Goal: Information Seeking & Learning: Find contact information

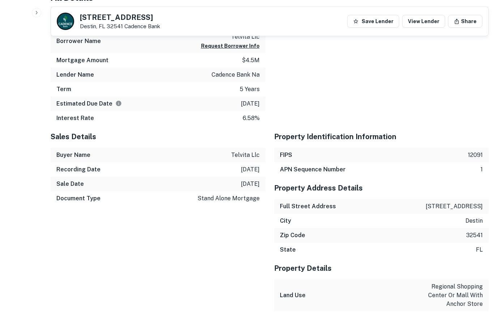
scroll to position [467, 0]
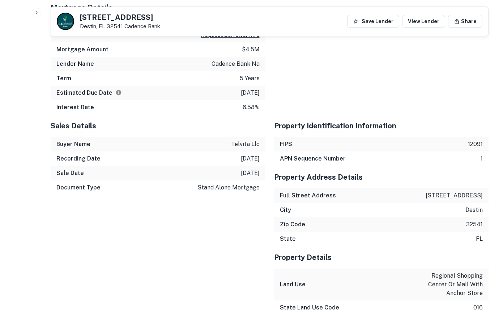
click at [239, 147] on p "telvita llc" at bounding box center [245, 144] width 29 height 9
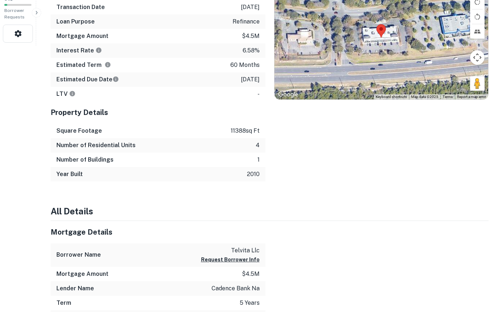
scroll to position [0, 0]
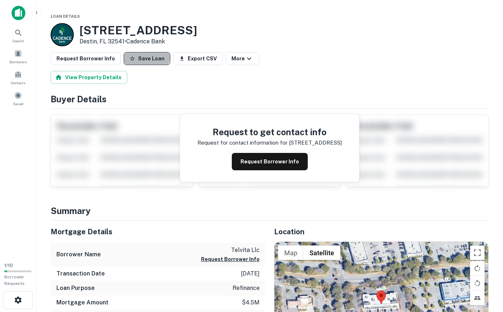
click at [139, 56] on button "Save Loan" at bounding box center [147, 58] width 47 height 13
click at [68, 16] on span "Loan Details" at bounding box center [65, 16] width 29 height 4
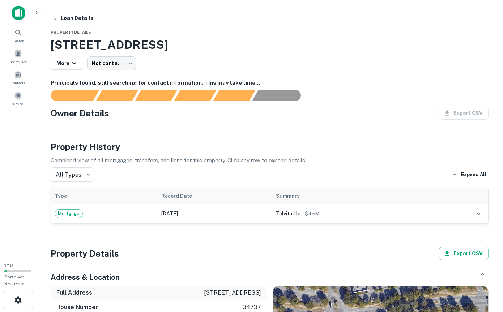
scroll to position [148, 0]
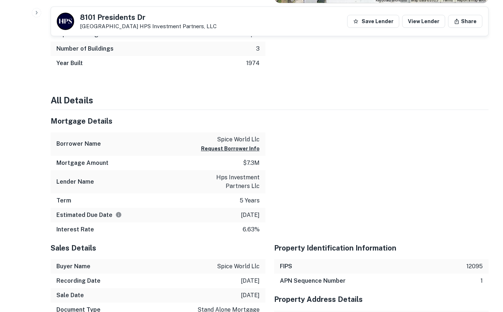
scroll to position [352, 0]
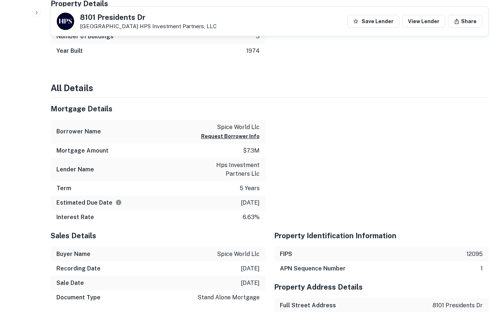
click at [246, 127] on p "spice world llc" at bounding box center [230, 127] width 59 height 9
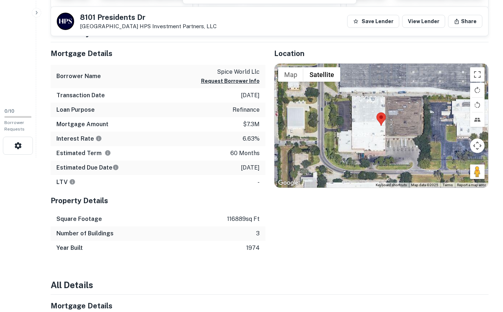
scroll to position [185, 0]
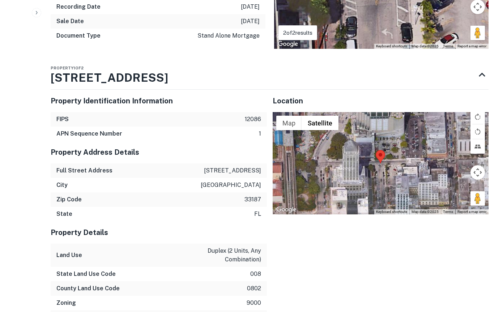
scroll to position [511, 0]
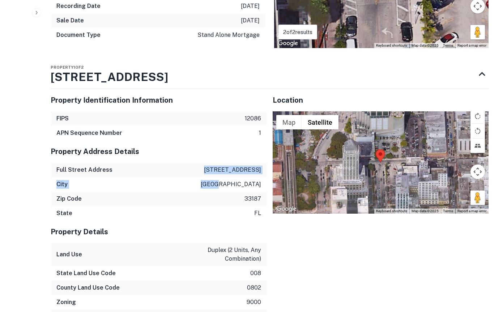
drag, startPoint x: 211, startPoint y: 138, endPoint x: 264, endPoint y: 154, distance: 55.4
click at [264, 154] on div "Property Address Details Full Street Address 14950 sw 184th st City miami Zip C…" at bounding box center [159, 180] width 216 height 80
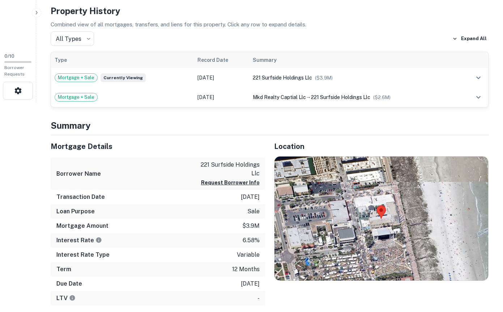
scroll to position [210, 0]
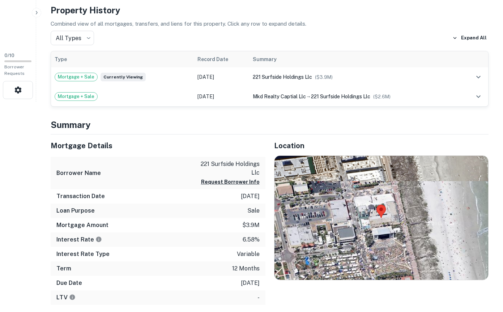
drag, startPoint x: 80, startPoint y: 16, endPoint x: 154, endPoint y: 27, distance: 74.6
click at [52, 118] on h4 "Summary" at bounding box center [270, 124] width 438 height 13
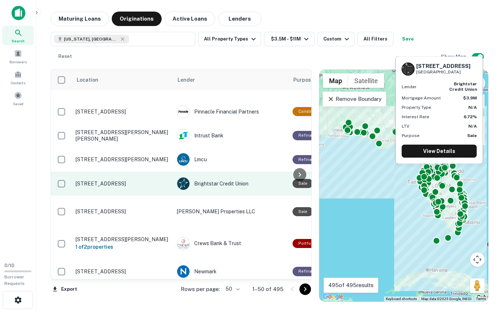
scroll to position [1084, 0]
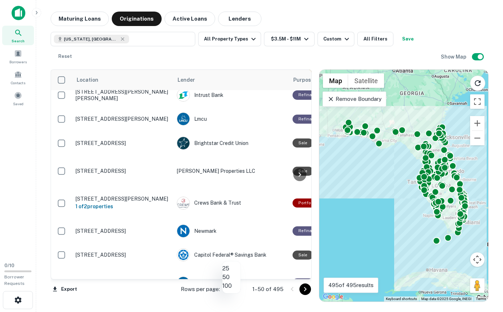
click at [237, 289] on body "Search Borrowers Contacts Saved 0 / 10 Borrower Requests Maturing Loans Origina…" at bounding box center [251, 156] width 503 height 312
click at [237, 291] on li "100" at bounding box center [232, 286] width 18 height 9
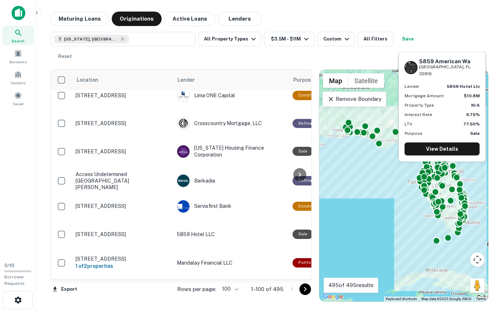
scroll to position [2383, 0]
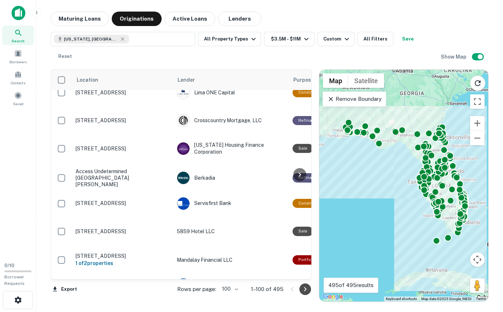
click at [304, 288] on icon "Go to next page" at bounding box center [305, 289] width 9 height 9
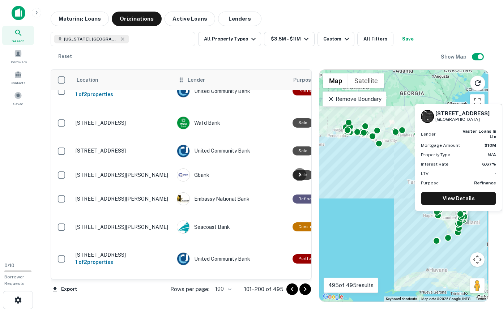
scroll to position [1891, 0]
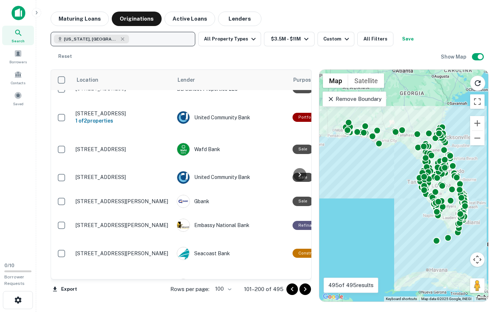
click at [167, 41] on button "Florida, USA" at bounding box center [123, 39] width 145 height 14
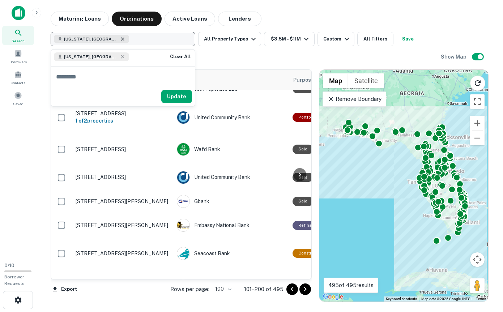
click at [120, 40] on icon "button" at bounding box center [123, 39] width 6 height 6
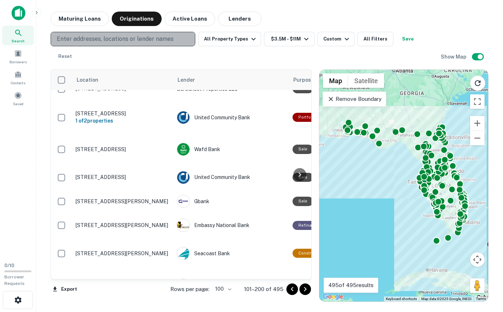
click at [90, 37] on p "Enter addresses, locations or lender names" at bounding box center [115, 39] width 117 height 9
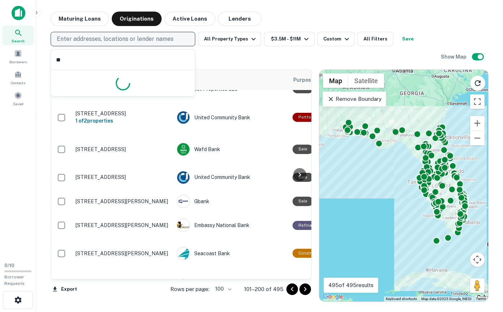
type input "***"
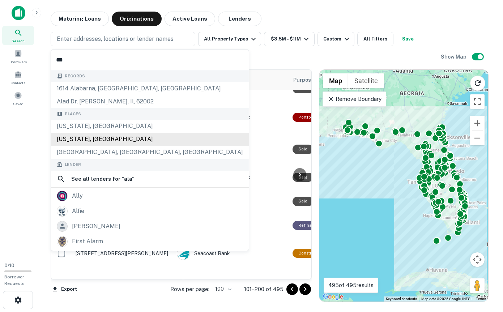
click at [85, 140] on div "Alabama, USA" at bounding box center [150, 139] width 198 height 13
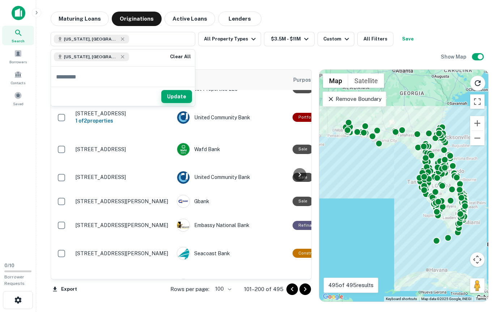
click at [177, 98] on button "Update" at bounding box center [176, 96] width 31 height 13
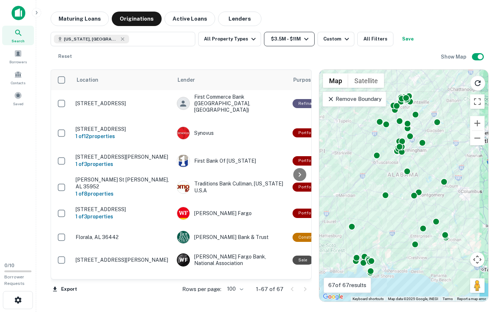
click at [279, 40] on button "$3.5M - $11M" at bounding box center [289, 39] width 51 height 14
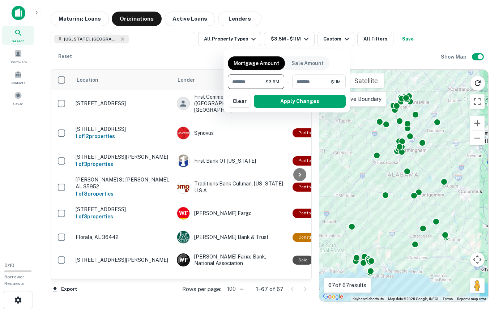
click at [248, 86] on input "*******" at bounding box center [247, 82] width 38 height 14
click at [239, 80] on input "*******" at bounding box center [247, 82] width 38 height 14
type input "*******"
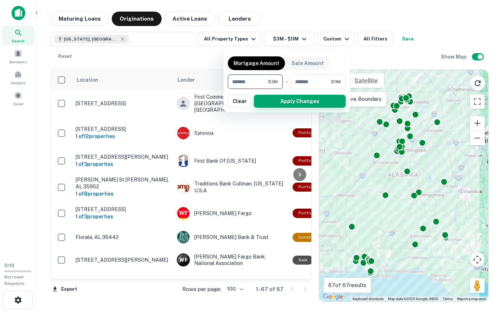
click at [279, 98] on button "Apply Changes" at bounding box center [300, 101] width 92 height 13
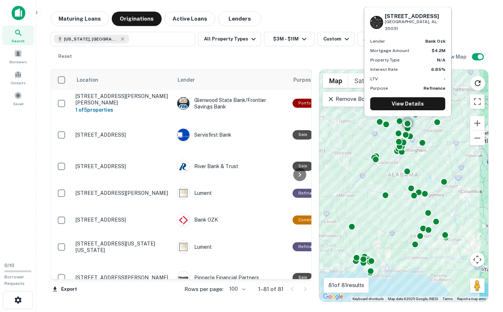
scroll to position [1969, 0]
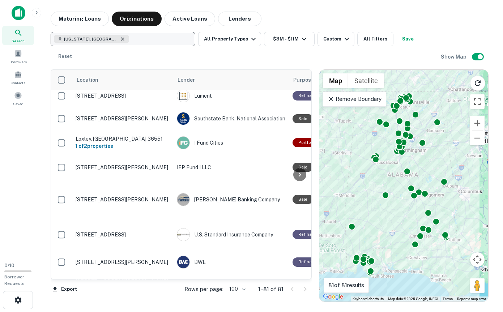
click at [120, 39] on icon "button" at bounding box center [123, 39] width 6 height 6
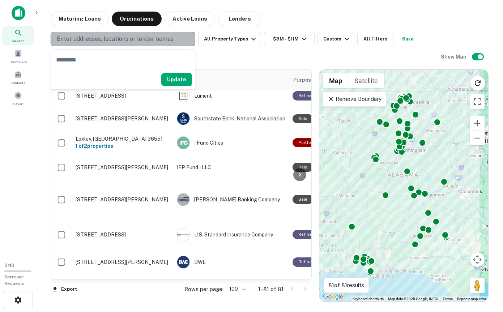
click at [89, 40] on p "Enter addresses, locations or lender names" at bounding box center [115, 39] width 117 height 9
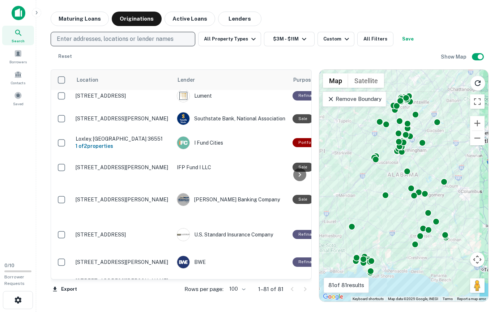
click at [95, 37] on p "Enter addresses, locations or lender names" at bounding box center [115, 39] width 117 height 9
type input "*********"
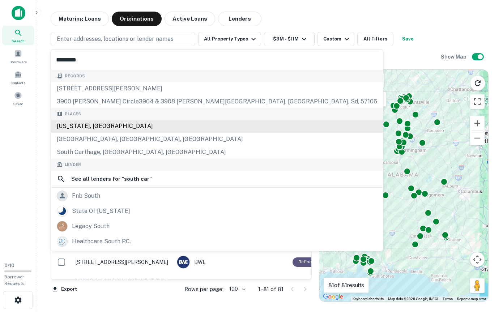
click at [86, 123] on div "South Carolina, USA" at bounding box center [217, 126] width 332 height 13
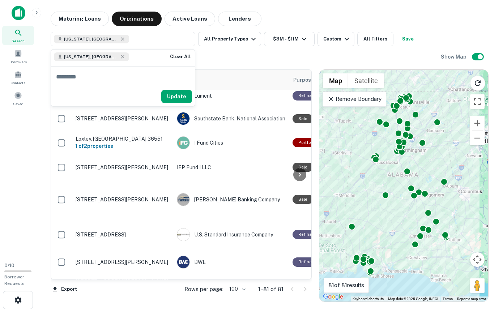
click at [206, 50] on div "South Carolina, USA All Property Types $3M - $11M Custom All Filters Save Reset" at bounding box center [246, 48] width 390 height 32
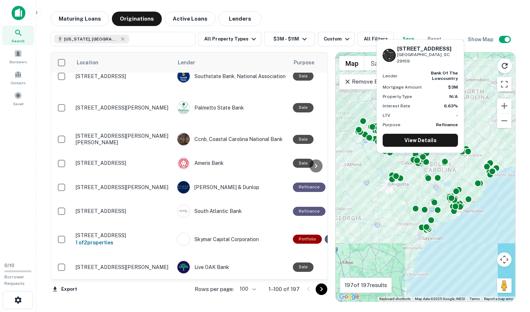
scroll to position [883, 0]
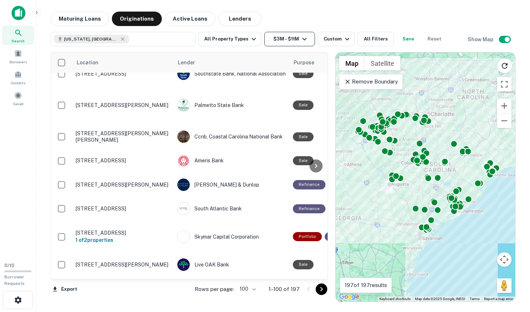
click at [287, 41] on button "$3M - $11M" at bounding box center [289, 39] width 51 height 14
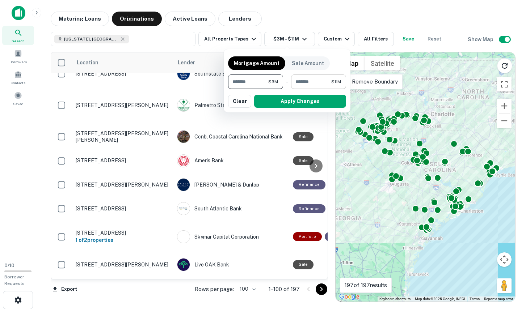
click at [304, 80] on input "********" at bounding box center [311, 82] width 40 height 14
type input "********"
click at [309, 100] on button "Apply Changes" at bounding box center [300, 101] width 92 height 13
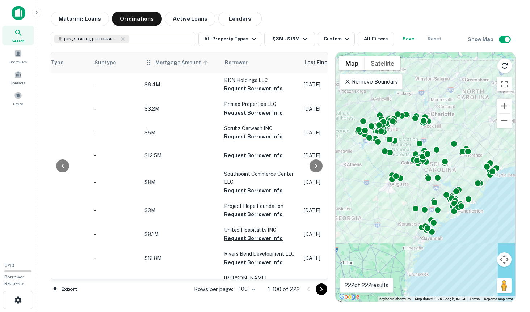
scroll to position [0, 317]
click at [159, 65] on span "Mortgage Amount" at bounding box center [184, 62] width 55 height 9
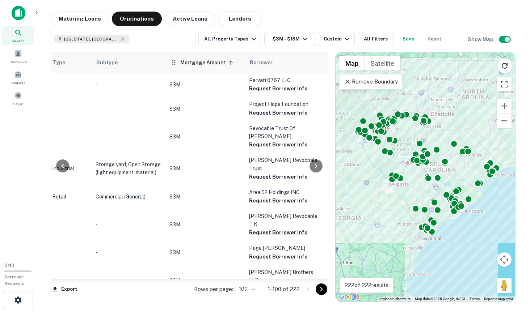
click at [182, 65] on span "Mortgage Amount sorted ascending" at bounding box center [207, 62] width 55 height 9
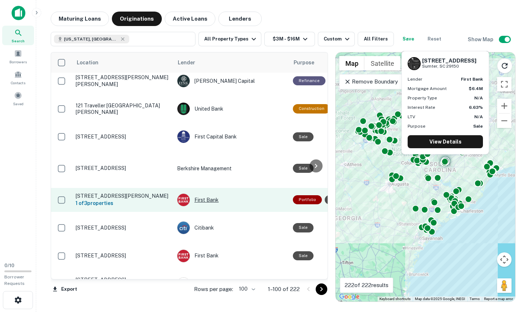
scroll to position [2410, 0]
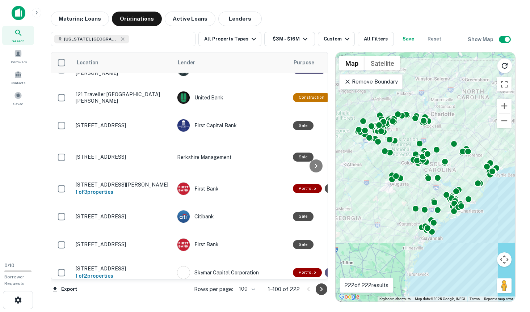
click at [321, 288] on icon "Go to next page" at bounding box center [321, 289] width 9 height 9
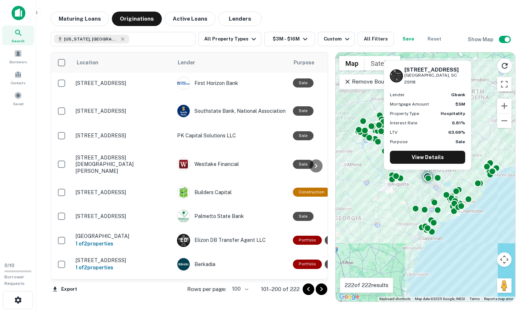
scroll to position [836, 0]
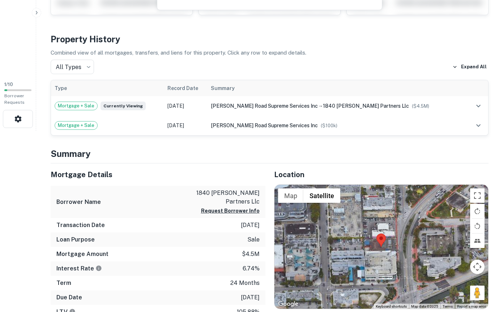
scroll to position [183, 0]
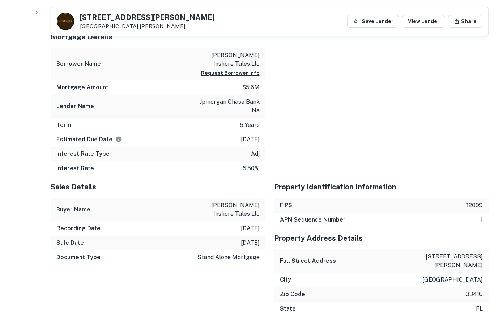
scroll to position [473, 0]
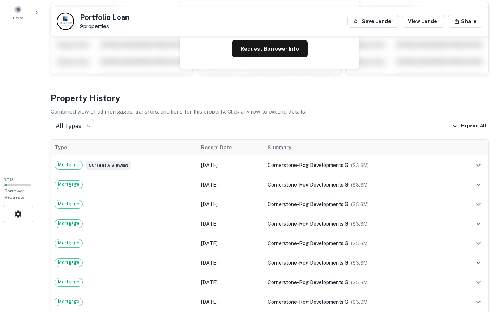
scroll to position [87, 0]
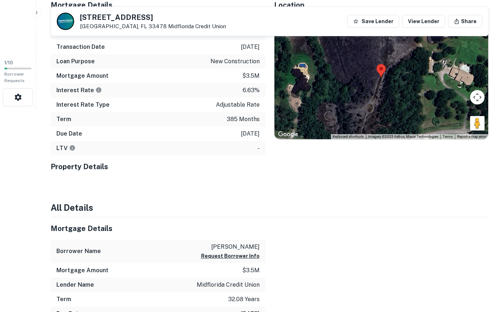
scroll to position [211, 0]
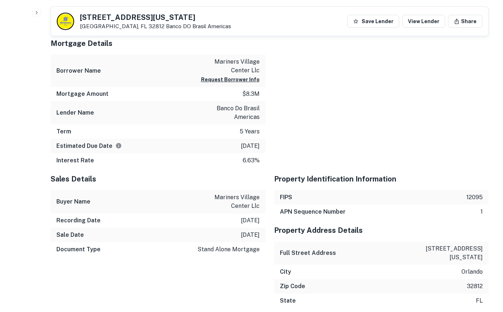
scroll to position [545, 0]
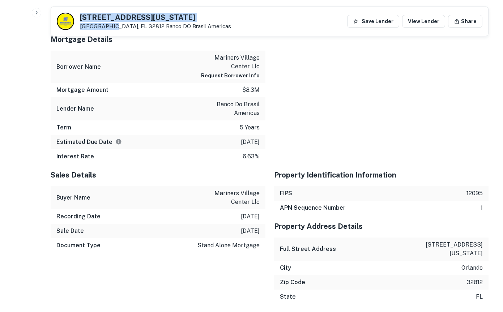
drag, startPoint x: 109, startPoint y: 27, endPoint x: 81, endPoint y: 17, distance: 29.8
click at [81, 17] on div "4550 E Michigan St Orlando, FL 32812 Banco DO Brasil Americas" at bounding box center [155, 22] width 151 height 16
click at [339, 46] on div at bounding box center [378, 96] width 224 height 136
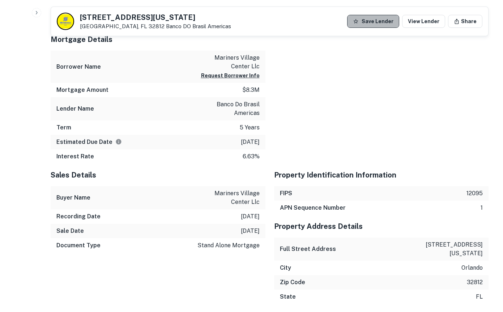
click at [386, 25] on button "Save Lender" at bounding box center [373, 21] width 52 height 13
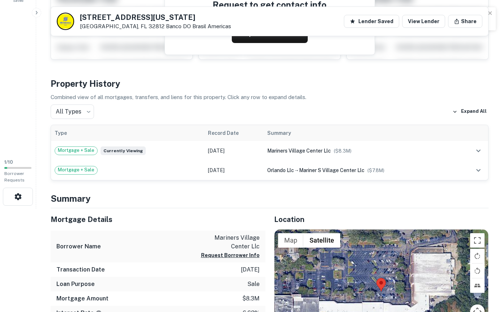
scroll to position [0, 0]
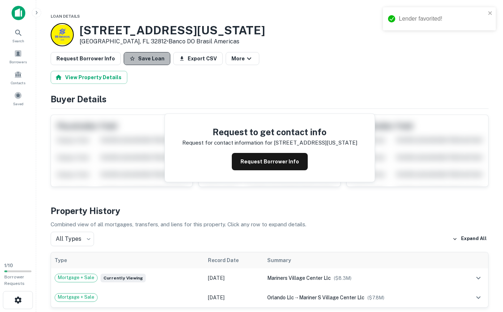
click at [157, 57] on button "Save Loan" at bounding box center [147, 58] width 47 height 13
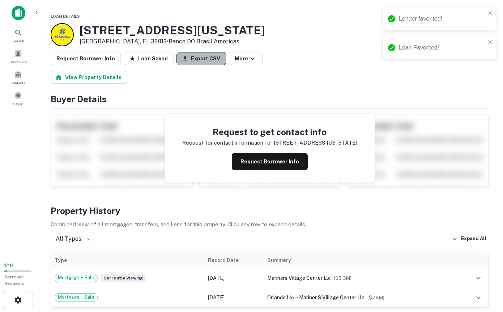
click at [187, 56] on button "Export CSV" at bounding box center [202, 58] width 50 height 13
click at [166, 83] on div "View Property Details" at bounding box center [270, 77] width 438 height 13
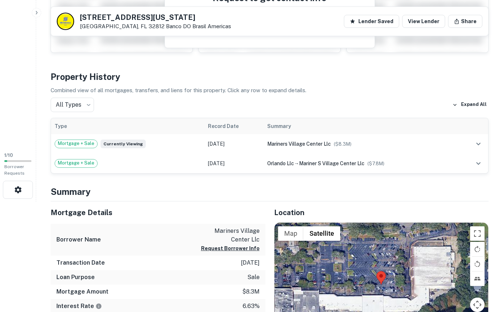
scroll to position [116, 0]
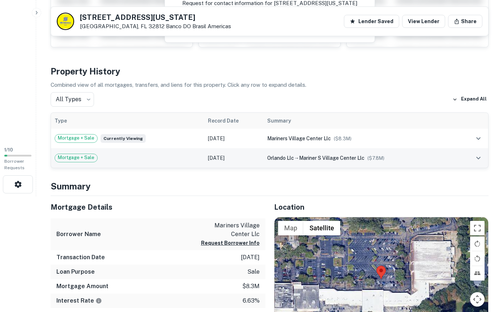
click at [469, 159] on td at bounding box center [473, 158] width 30 height 20
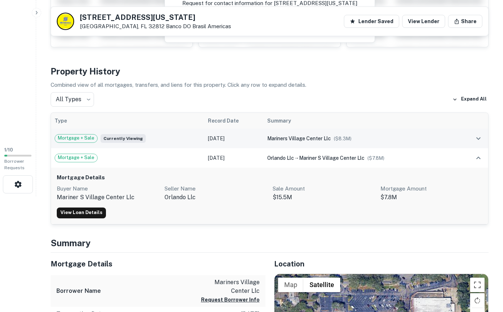
click at [471, 133] on td at bounding box center [473, 139] width 30 height 20
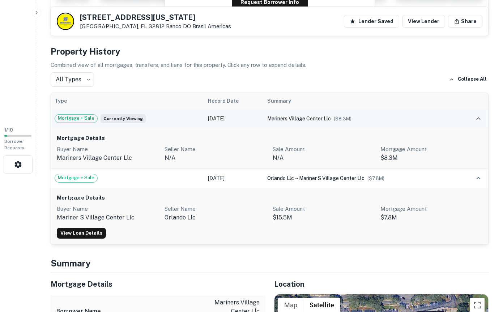
scroll to position [129, 0]
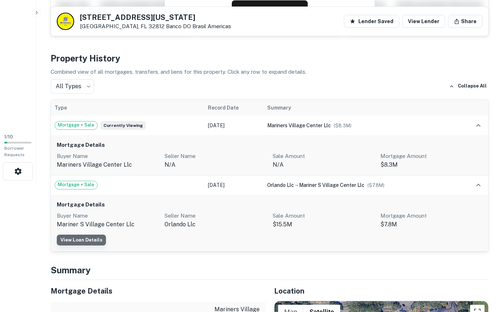
click at [88, 243] on link "View Loan Details" at bounding box center [81, 240] width 49 height 11
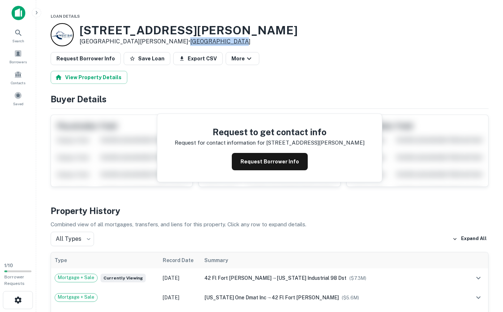
drag, startPoint x: 214, startPoint y: 42, endPoint x: 162, endPoint y: 41, distance: 51.7
click at [162, 41] on div "755 Lovejoy Rd NW Fort Walton Beach, FL 32548 • West BAY Capital" at bounding box center [270, 34] width 438 height 23
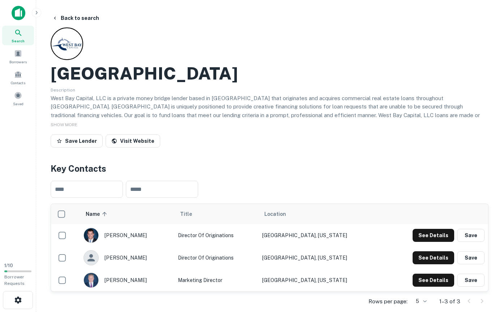
click at [77, 71] on h2 "[GEOGRAPHIC_DATA]" at bounding box center [144, 73] width 187 height 21
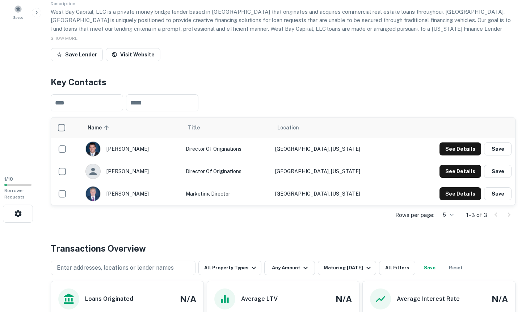
scroll to position [94, 0]
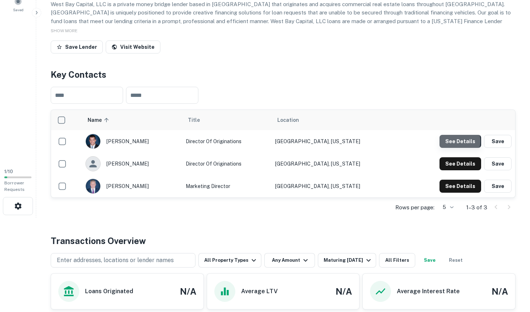
click at [454, 141] on button "See Details" at bounding box center [460, 141] width 42 height 13
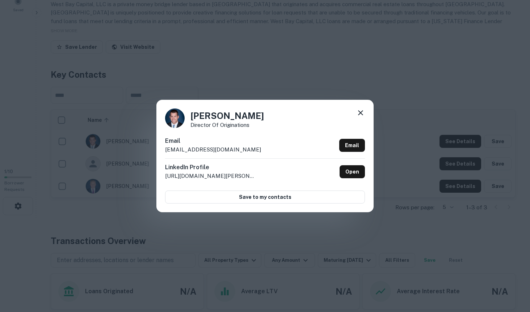
click at [387, 97] on div "[PERSON_NAME] Director of Originations Email [EMAIL_ADDRESS][DOMAIN_NAME] Email…" at bounding box center [265, 156] width 530 height 312
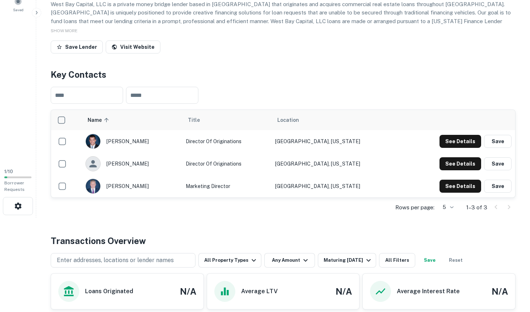
scroll to position [0, 0]
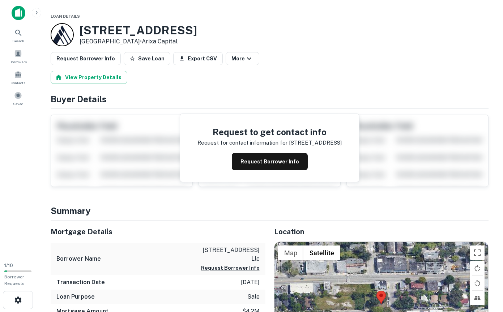
click at [66, 33] on div at bounding box center [62, 34] width 23 height 23
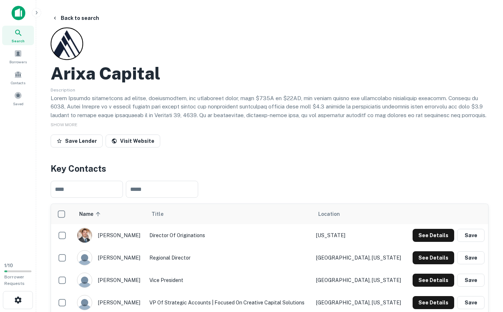
click at [101, 69] on h2 "Arixa Capital" at bounding box center [106, 73] width 110 height 21
drag, startPoint x: 102, startPoint y: 73, endPoint x: 115, endPoint y: 71, distance: 13.2
click at [115, 71] on h2 "Arixa Capital" at bounding box center [106, 73] width 110 height 21
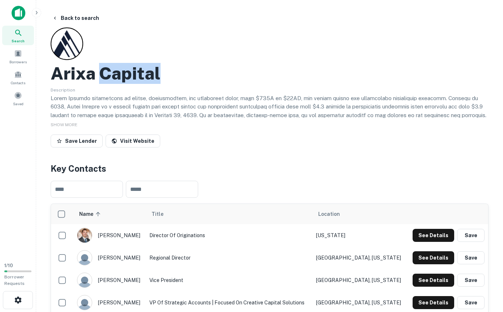
click at [115, 71] on h2 "Arixa Capital" at bounding box center [106, 73] width 110 height 21
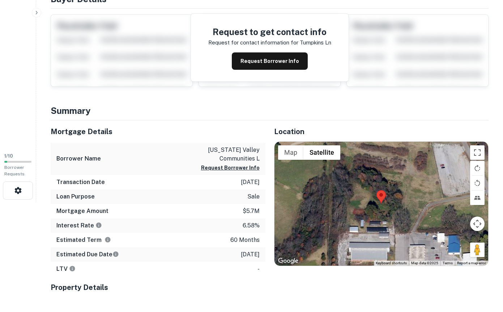
scroll to position [141, 0]
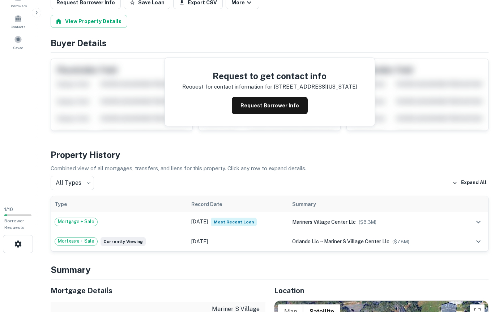
scroll to position [58, 0]
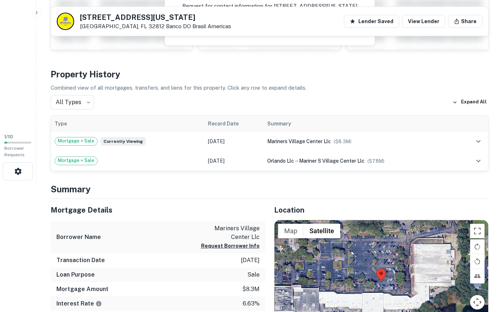
click at [302, 186] on h4 "Summary" at bounding box center [270, 189] width 438 height 13
click at [207, 230] on p "mariners village center llc" at bounding box center [227, 232] width 65 height 17
drag, startPoint x: 207, startPoint y: 230, endPoint x: 237, endPoint y: 235, distance: 30.1
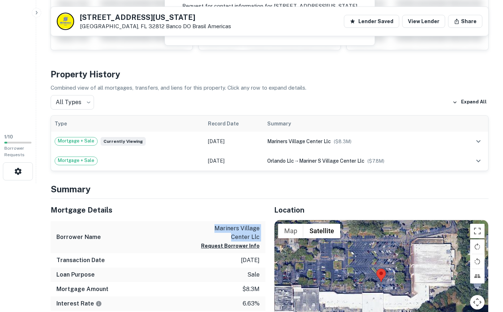
click at [237, 235] on p "mariners village center llc" at bounding box center [227, 232] width 65 height 17
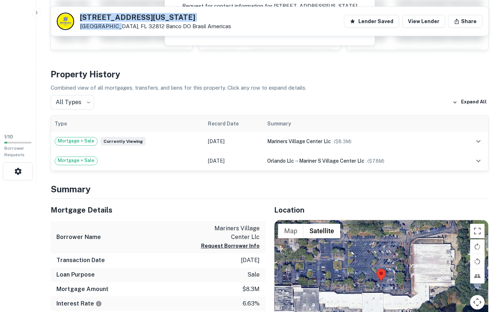
drag, startPoint x: 110, startPoint y: 27, endPoint x: 81, endPoint y: 15, distance: 32.0
click at [81, 15] on div "4550 E Michigan St Orlando, FL 32812 Banco DO Brasil Americas" at bounding box center [155, 22] width 151 height 16
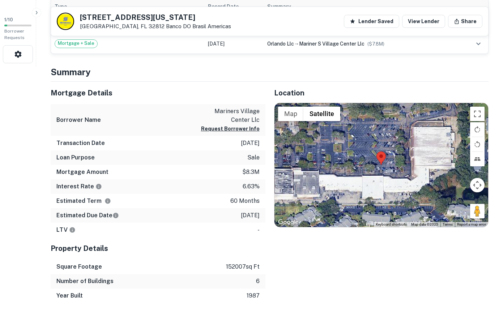
scroll to position [173, 0]
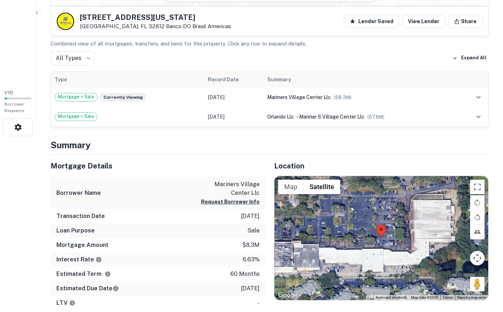
click at [467, 31] on div "4550 E Michigan St Orlando, FL 32812 Banco DO Brasil Americas Lender Saved View…" at bounding box center [269, 21] width 437 height 29
click at [467, 18] on button "Share" at bounding box center [465, 21] width 34 height 13
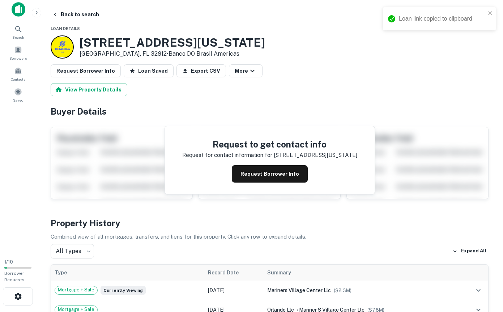
scroll to position [0, 0]
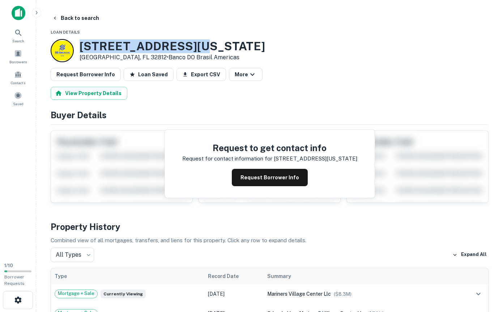
drag, startPoint x: 81, startPoint y: 46, endPoint x: 190, endPoint y: 42, distance: 109.3
click at [190, 42] on h3 "4550 E Michigan St" at bounding box center [173, 46] width 186 height 14
copy h3 "4550 E Michigan St"
click at [146, 110] on h4 "Buyer Details" at bounding box center [270, 115] width 438 height 13
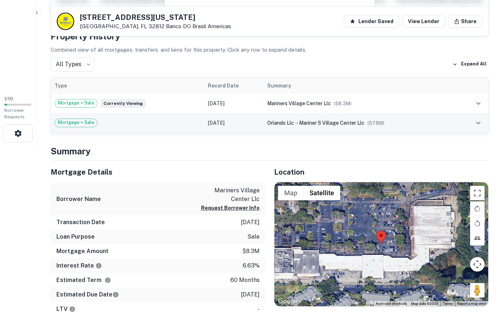
scroll to position [161, 0]
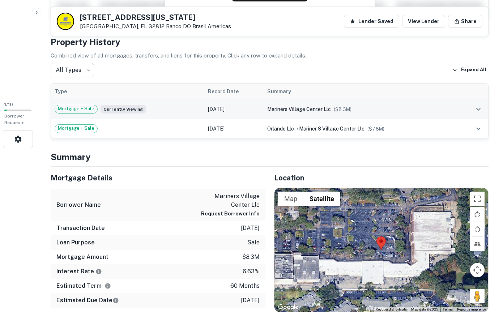
click at [473, 104] on td at bounding box center [473, 110] width 30 height 20
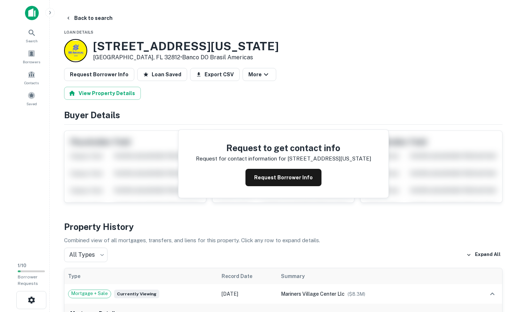
scroll to position [8, 0]
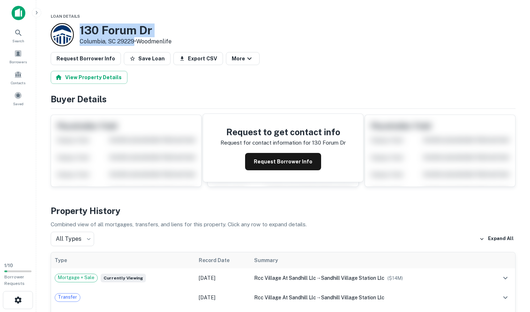
drag, startPoint x: 135, startPoint y: 41, endPoint x: 80, endPoint y: 28, distance: 56.1
click at [80, 28] on div "[STREET_ADDRESS] • Woodmenlife" at bounding box center [126, 35] width 92 height 22
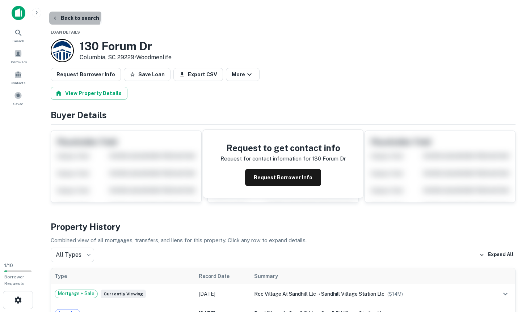
click at [63, 15] on button "Back to search" at bounding box center [75, 18] width 53 height 13
click at [68, 49] on div at bounding box center [62, 50] width 23 height 23
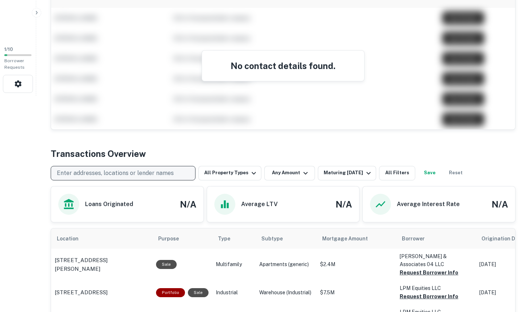
scroll to position [215, 0]
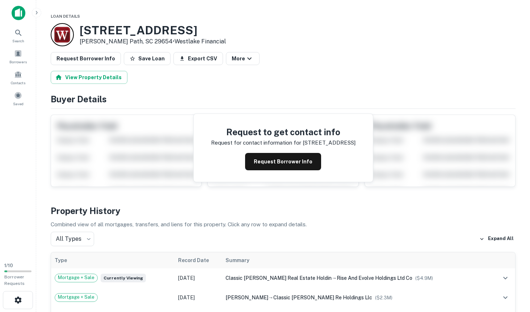
click at [67, 30] on div at bounding box center [62, 34] width 23 height 23
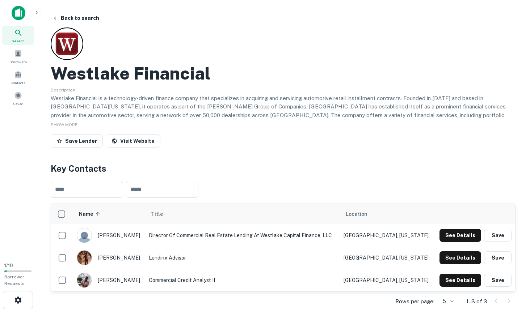
click at [134, 74] on h2 "Westlake Financial" at bounding box center [131, 73] width 160 height 21
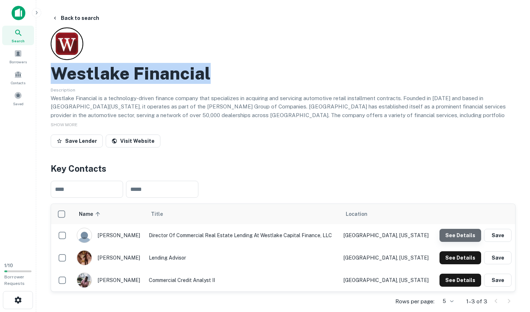
click at [463, 240] on button "See Details" at bounding box center [460, 235] width 42 height 13
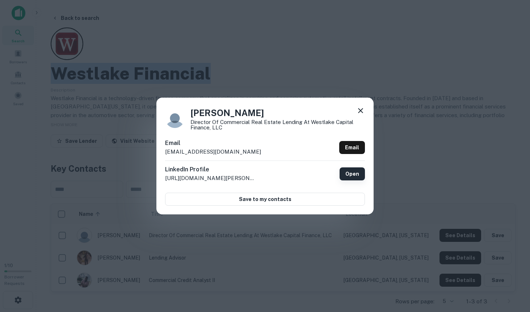
click at [350, 175] on link "Open" at bounding box center [351, 174] width 25 height 13
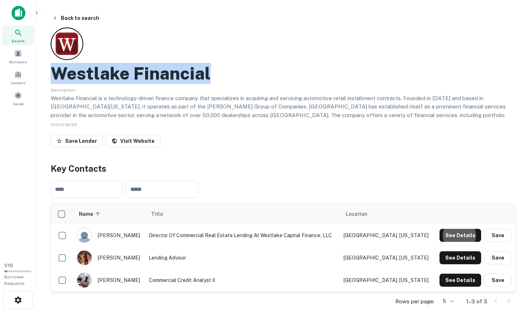
click at [223, 94] on p "Westlake Financial is a technology-driven finance company that specializes in a…" at bounding box center [283, 119] width 465 height 51
